Goal: Find specific page/section: Find specific page/section

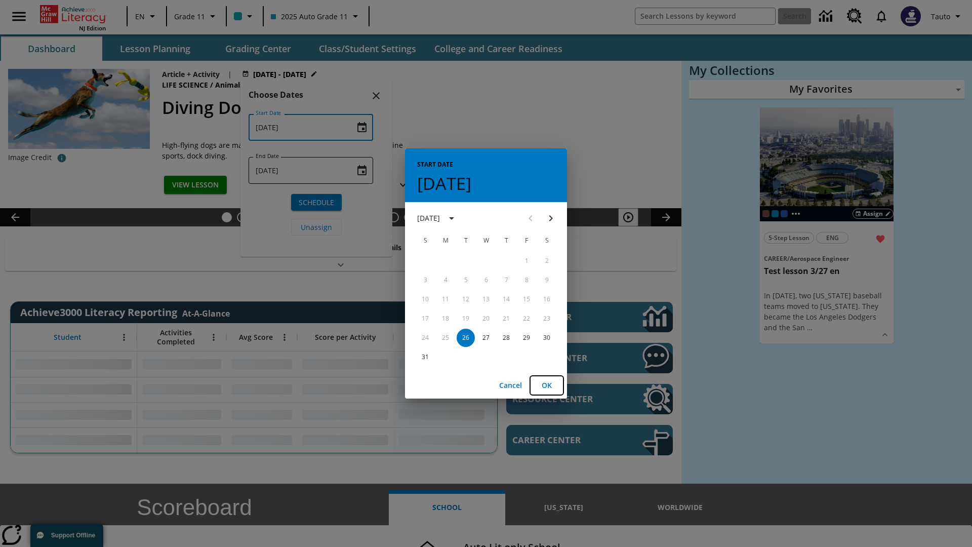
click at [547, 385] on button "OK" at bounding box center [546, 385] width 32 height 19
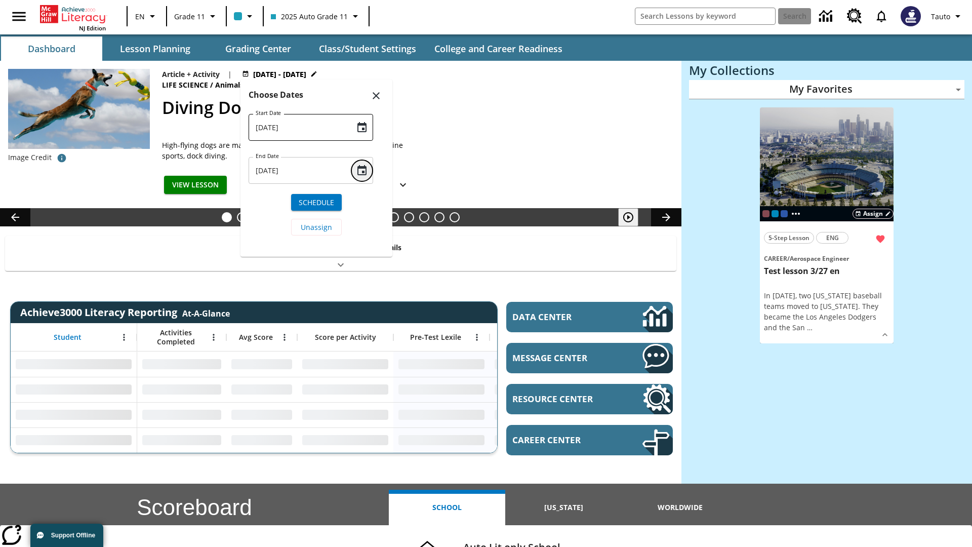
click at [356, 170] on icon "Choose date, selected date is Aug 26, 2025" at bounding box center [362, 170] width 12 height 12
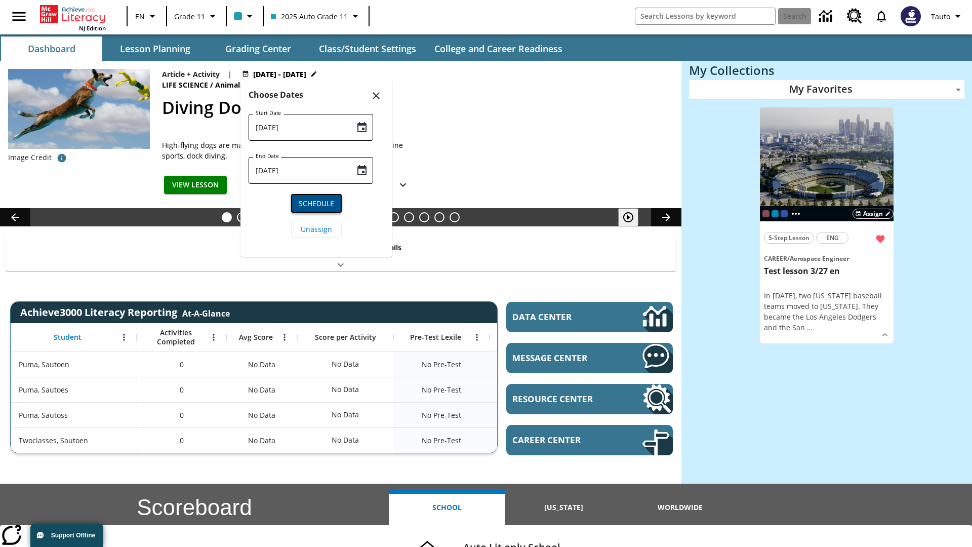
click at [316, 202] on span "Schedule" at bounding box center [316, 203] width 35 height 11
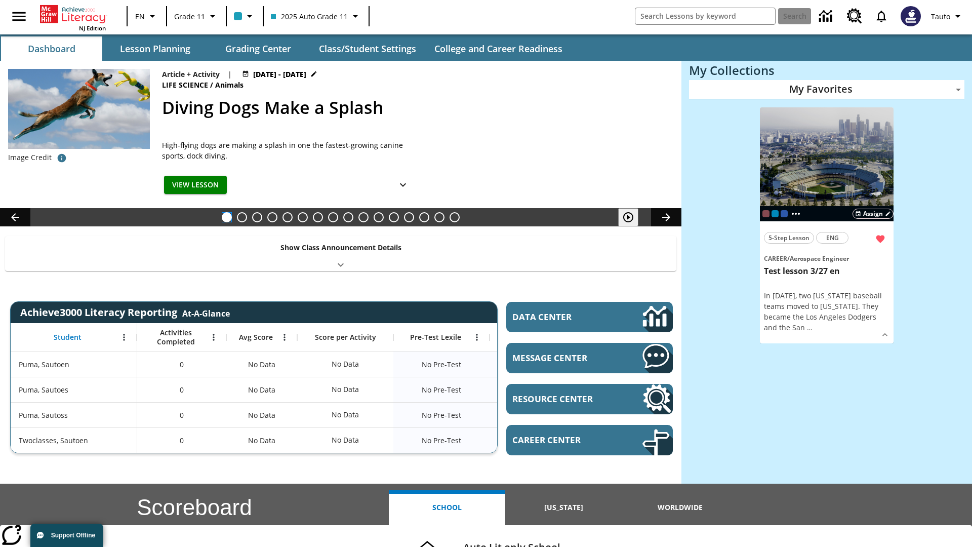
click at [227, 217] on button "Diving Dogs Make a Splash" at bounding box center [227, 217] width 10 height 10
